Goal: Register for event/course

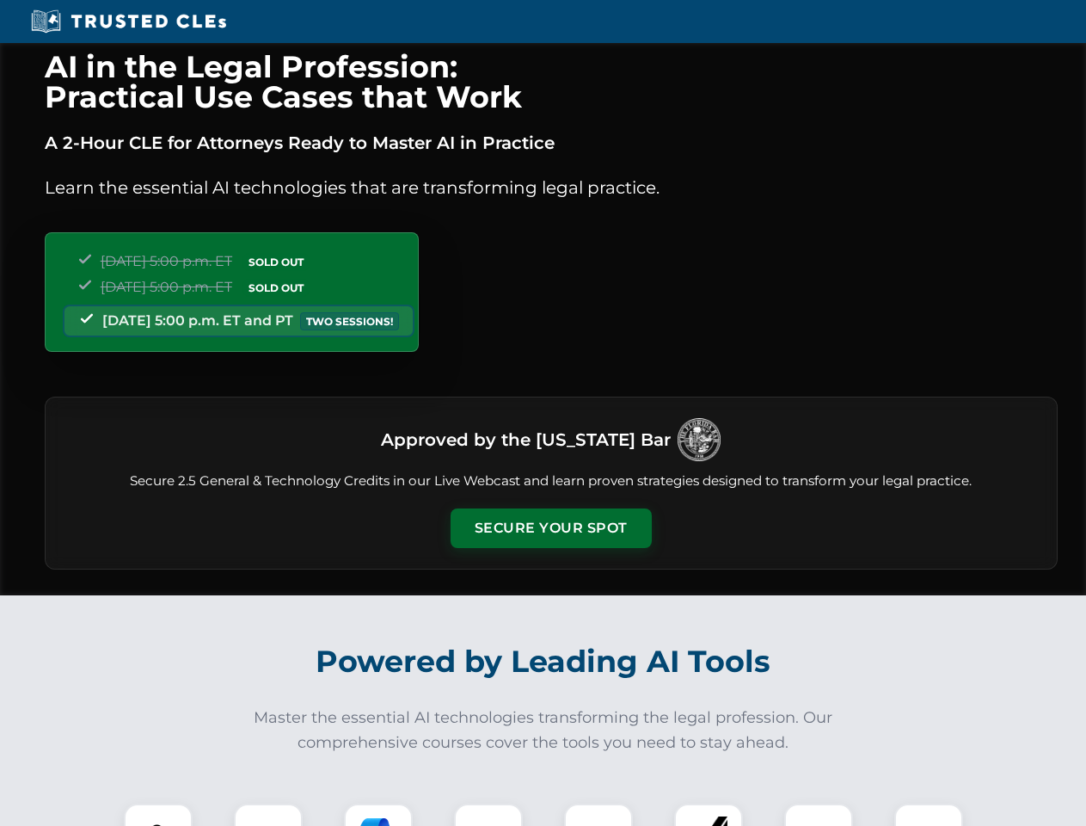
click at [550, 528] on button "Secure Your Spot" at bounding box center [551, 528] width 201 height 40
click at [158, 814] on img at bounding box center [158, 838] width 50 height 50
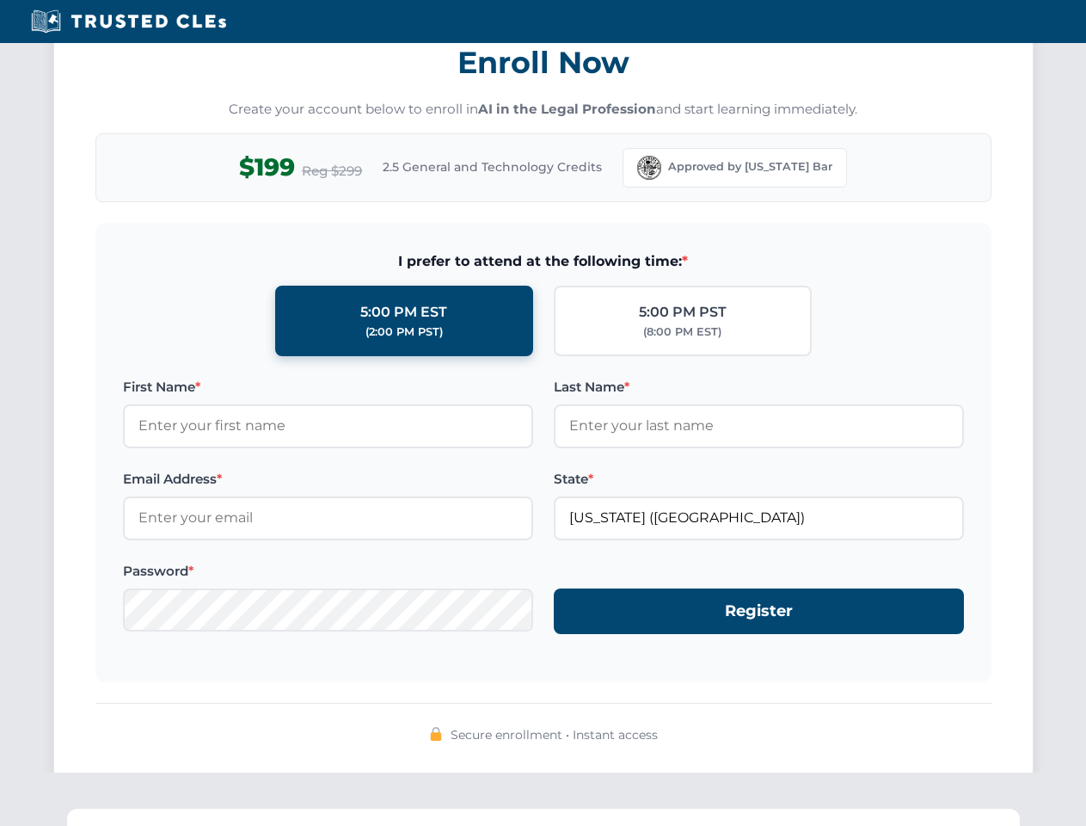
scroll to position [1688, 0]
